Goal: Information Seeking & Learning: Learn about a topic

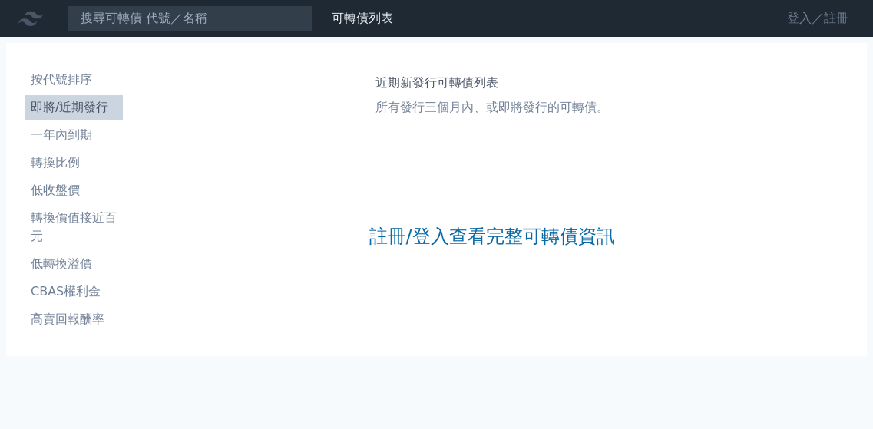
click at [774, 31] on link "登入／註冊" at bounding box center [817, 18] width 86 height 25
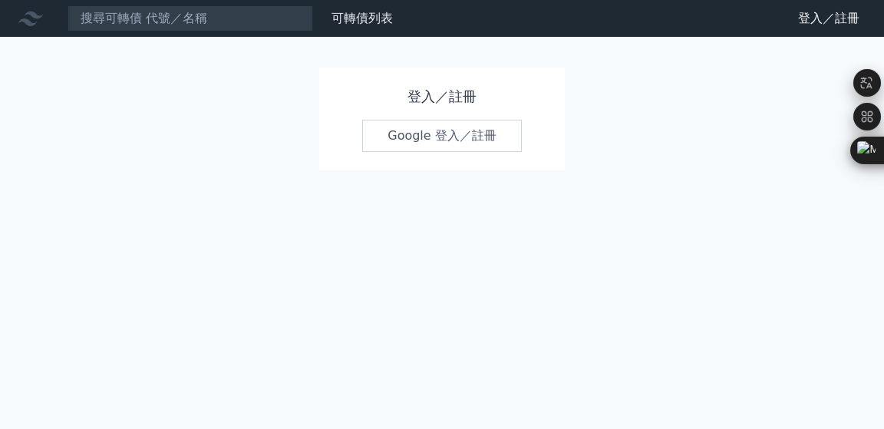
click at [490, 152] on link "Google 登入／註冊" at bounding box center [442, 136] width 160 height 32
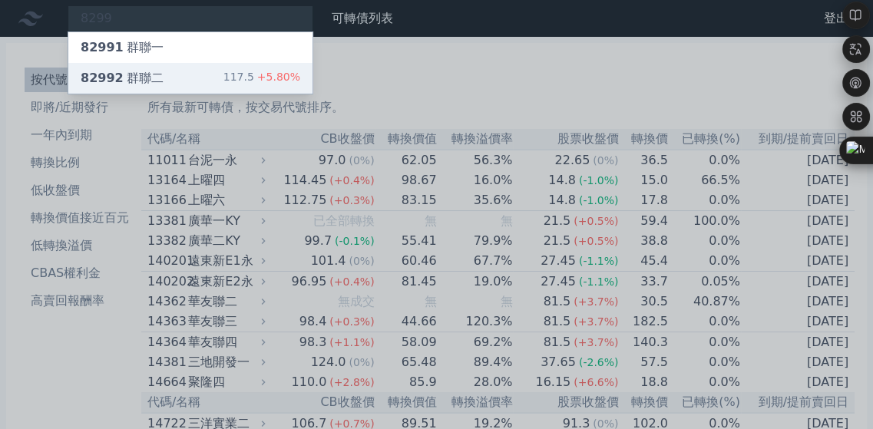
type input "8299"
click at [163, 87] on div "82992 群聯二" at bounding box center [122, 78] width 83 height 18
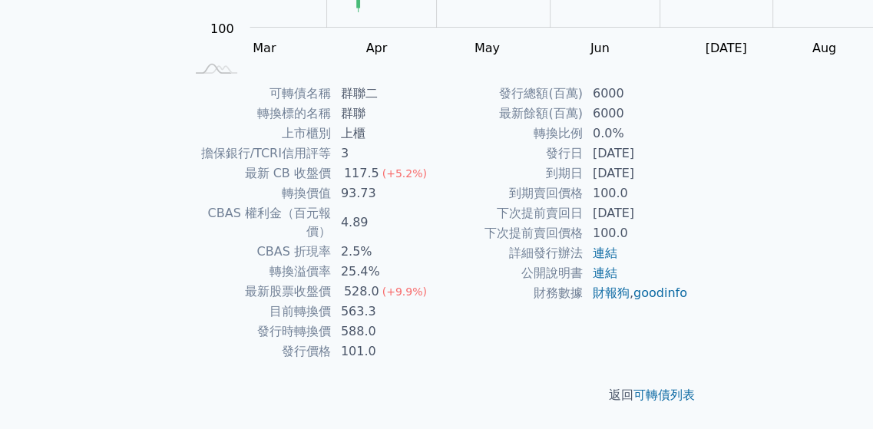
scroll to position [405, 0]
